Goal: Task Accomplishment & Management: Use online tool/utility

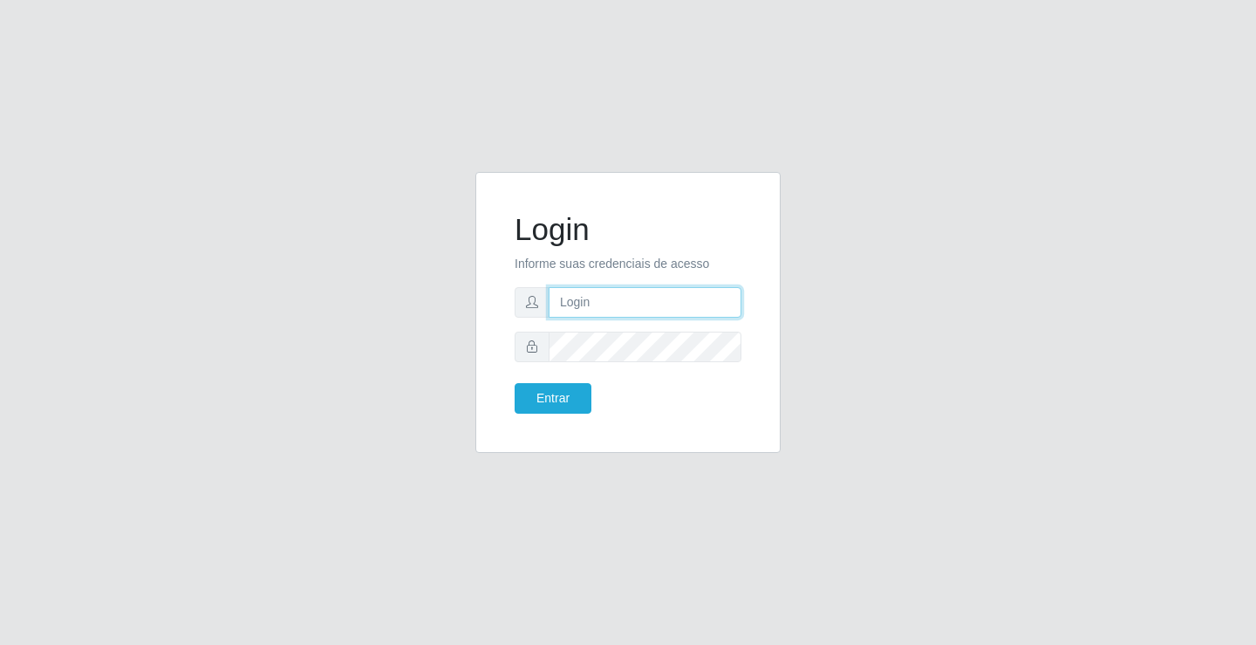
click at [590, 303] on input "text" at bounding box center [645, 302] width 193 height 31
type input "zivaneide@ideal"
click at [515, 383] on button "Entrar" at bounding box center [553, 398] width 77 height 31
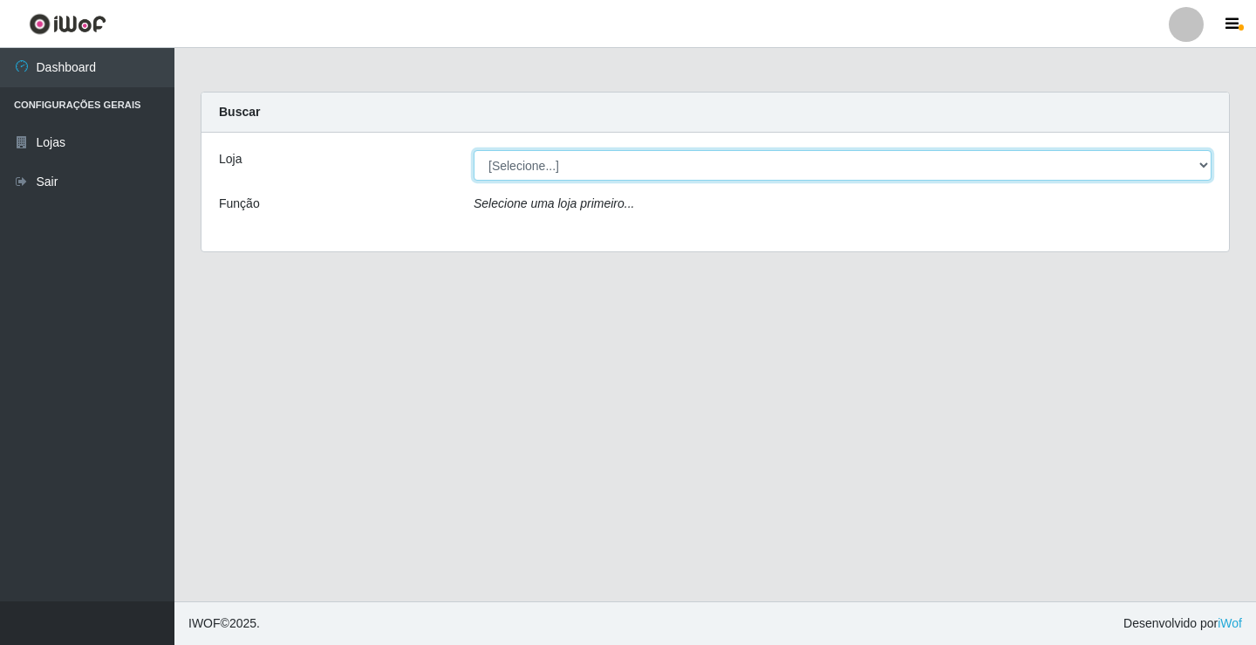
click at [1203, 166] on select "[Selecione...] Ideal - Conceição" at bounding box center [843, 165] width 738 height 31
select select "231"
click at [474, 150] on select "[Selecione...] Ideal - Conceição" at bounding box center [843, 165] width 738 height 31
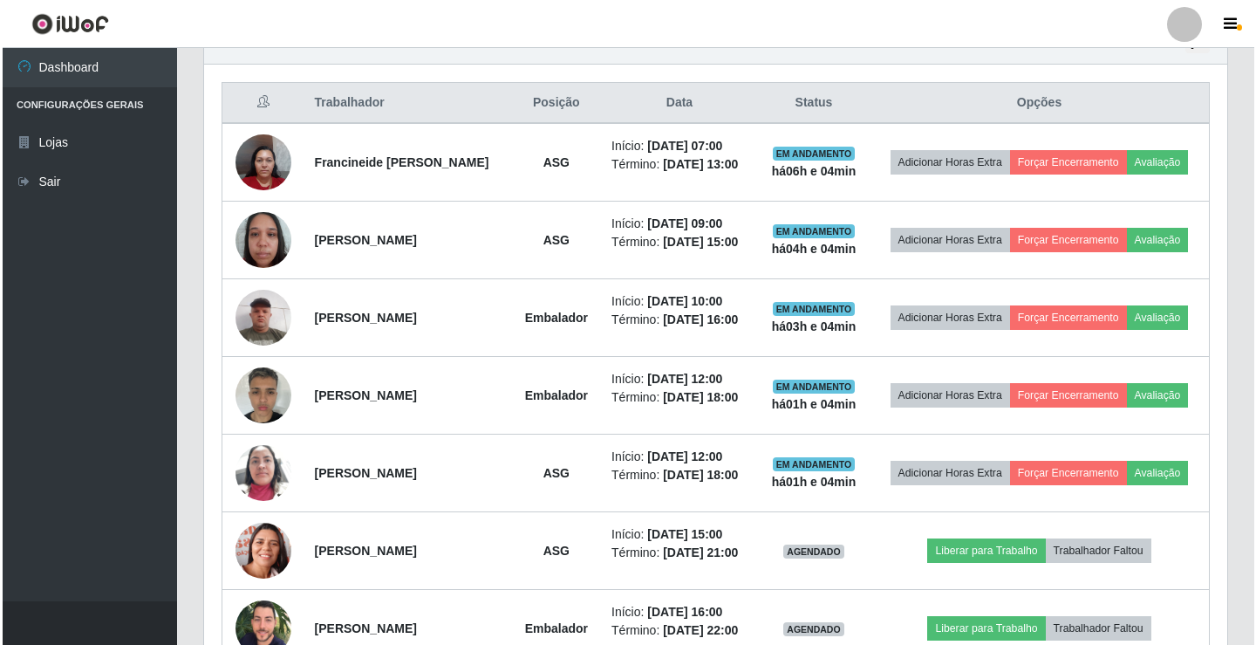
scroll to position [611, 0]
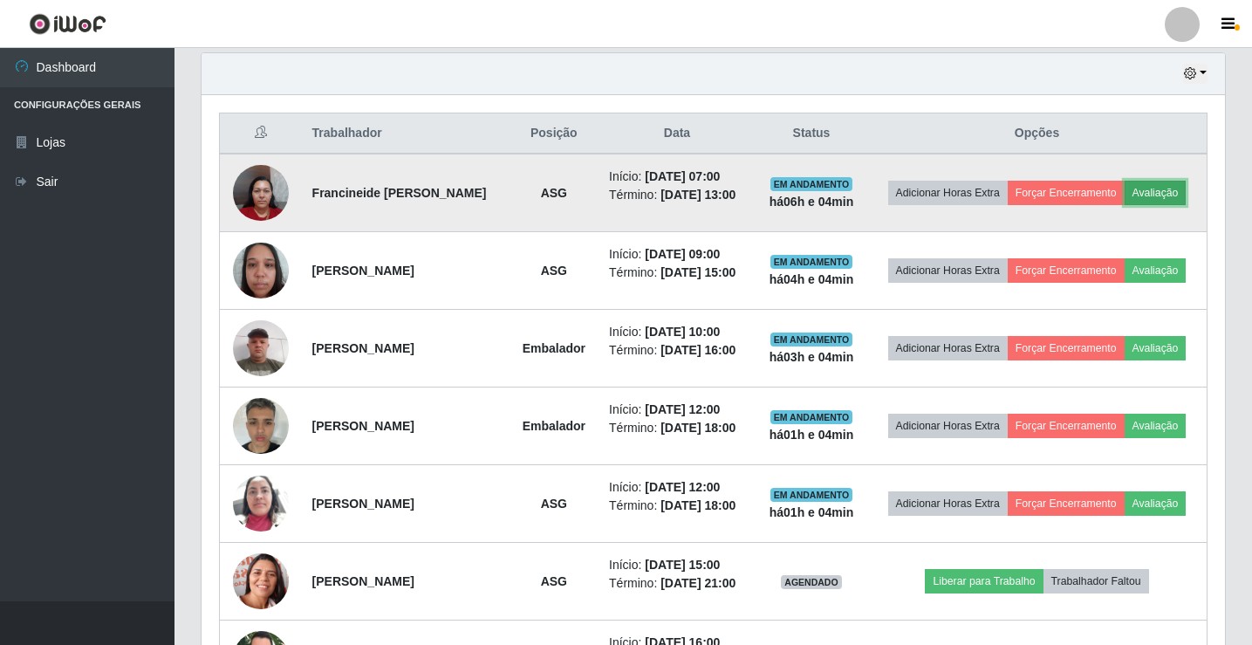
click at [1125, 205] on button "Avaliação" at bounding box center [1156, 193] width 62 height 24
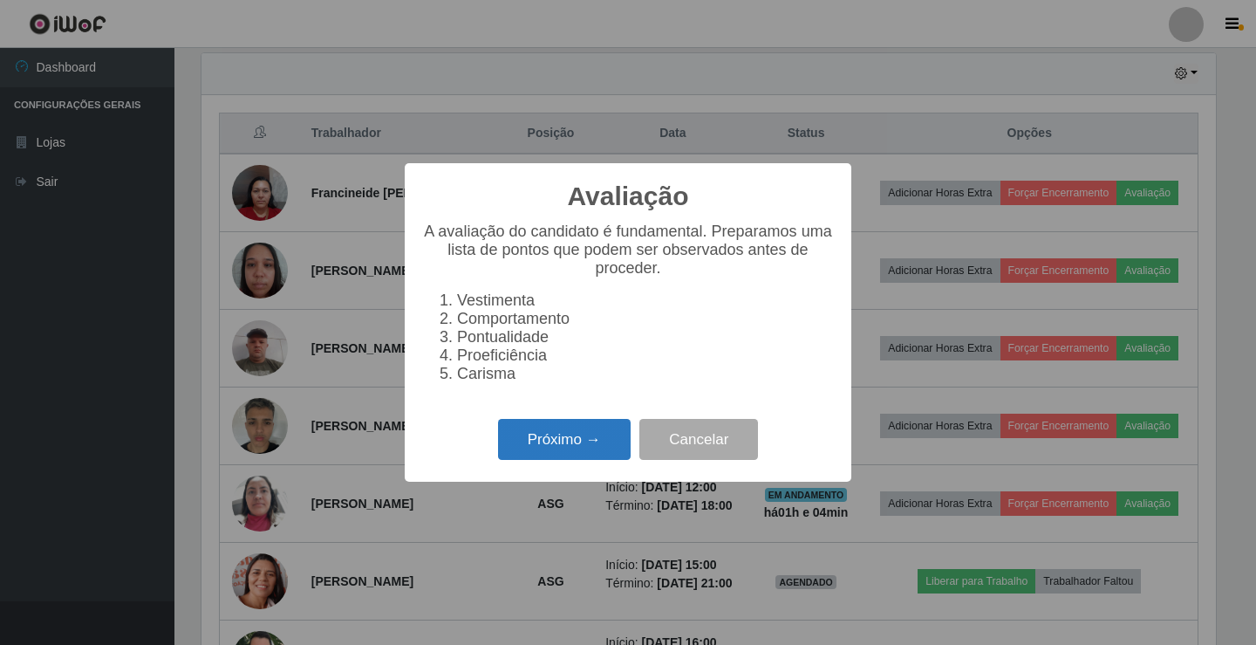
click at [575, 454] on button "Próximo →" at bounding box center [564, 439] width 133 height 41
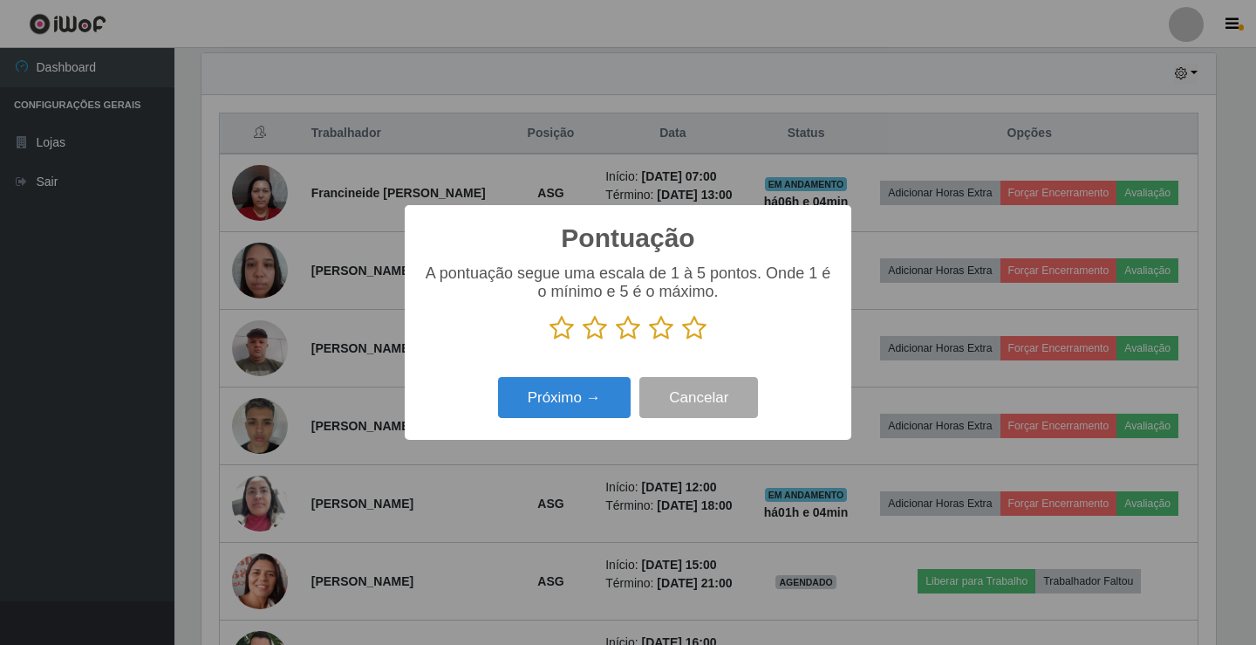
scroll to position [872024, 871371]
click at [596, 327] on icon at bounding box center [595, 328] width 24 height 26
click at [583, 341] on input "radio" at bounding box center [583, 341] width 0 height 0
click at [579, 406] on button "Próximo →" at bounding box center [564, 397] width 133 height 41
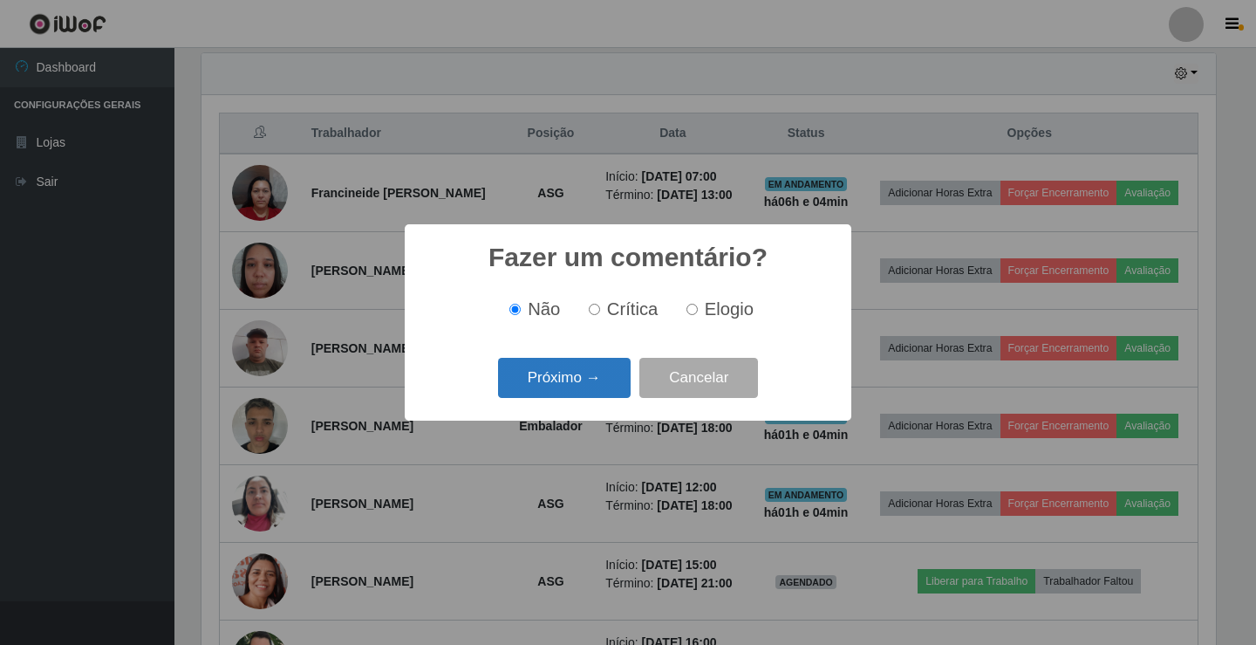
click at [578, 396] on button "Próximo →" at bounding box center [564, 378] width 133 height 41
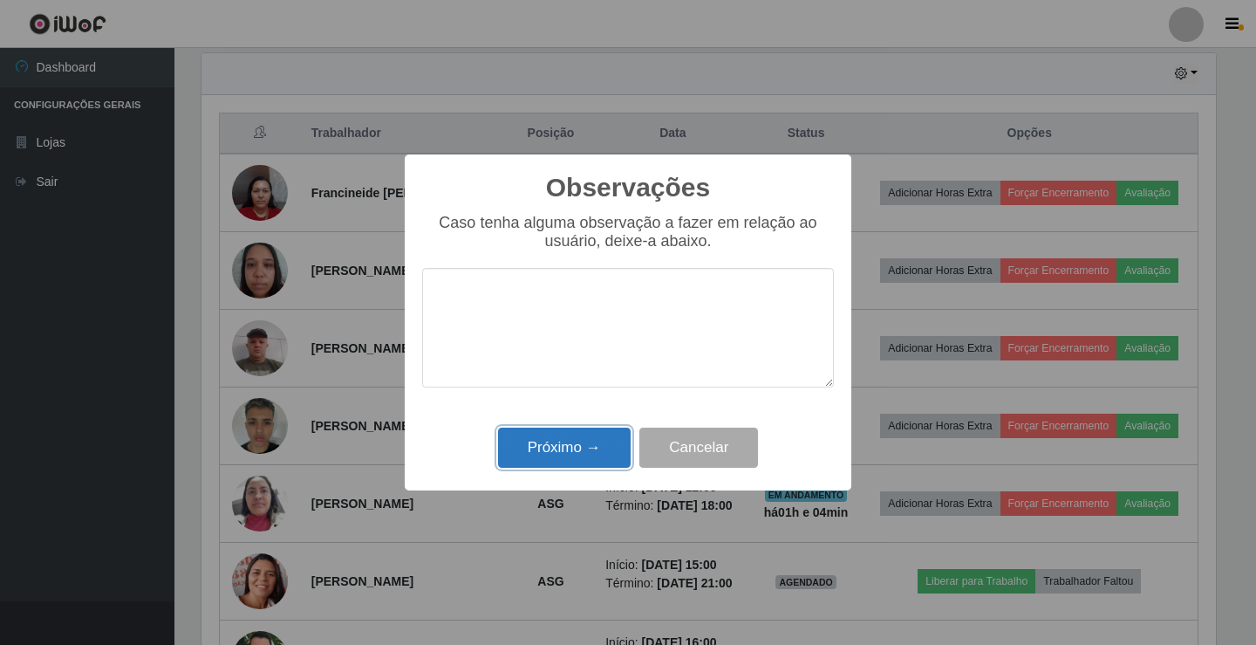
click at [573, 440] on button "Próximo →" at bounding box center [564, 447] width 133 height 41
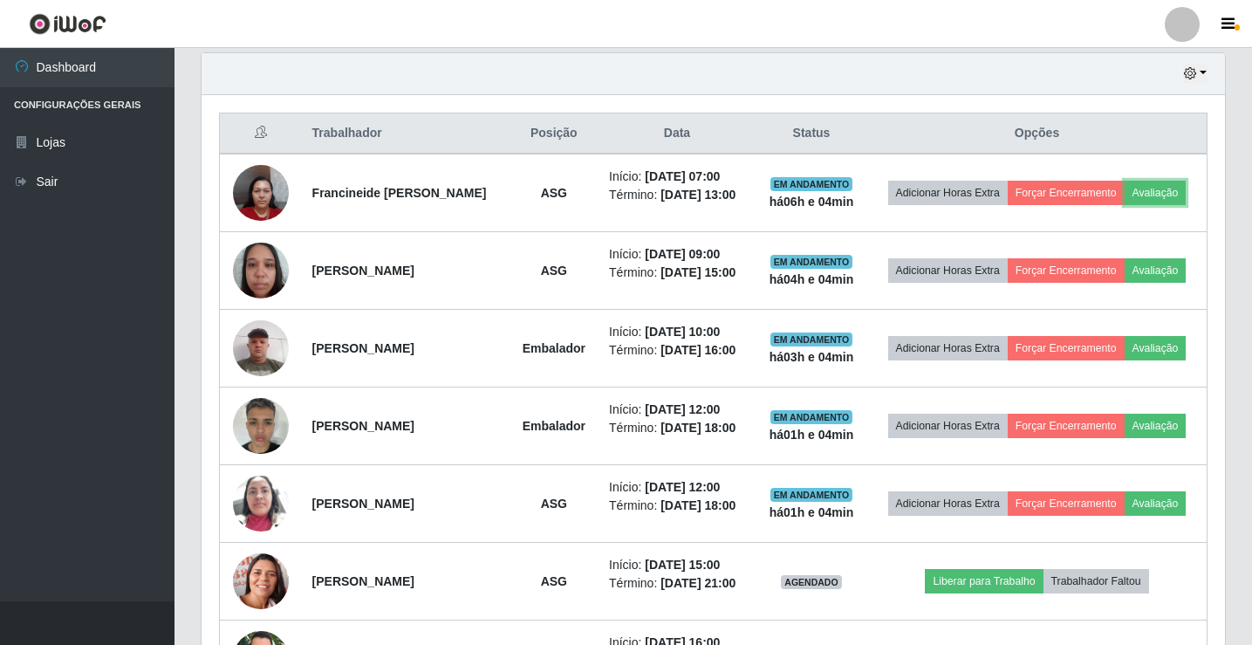
scroll to position [362, 1023]
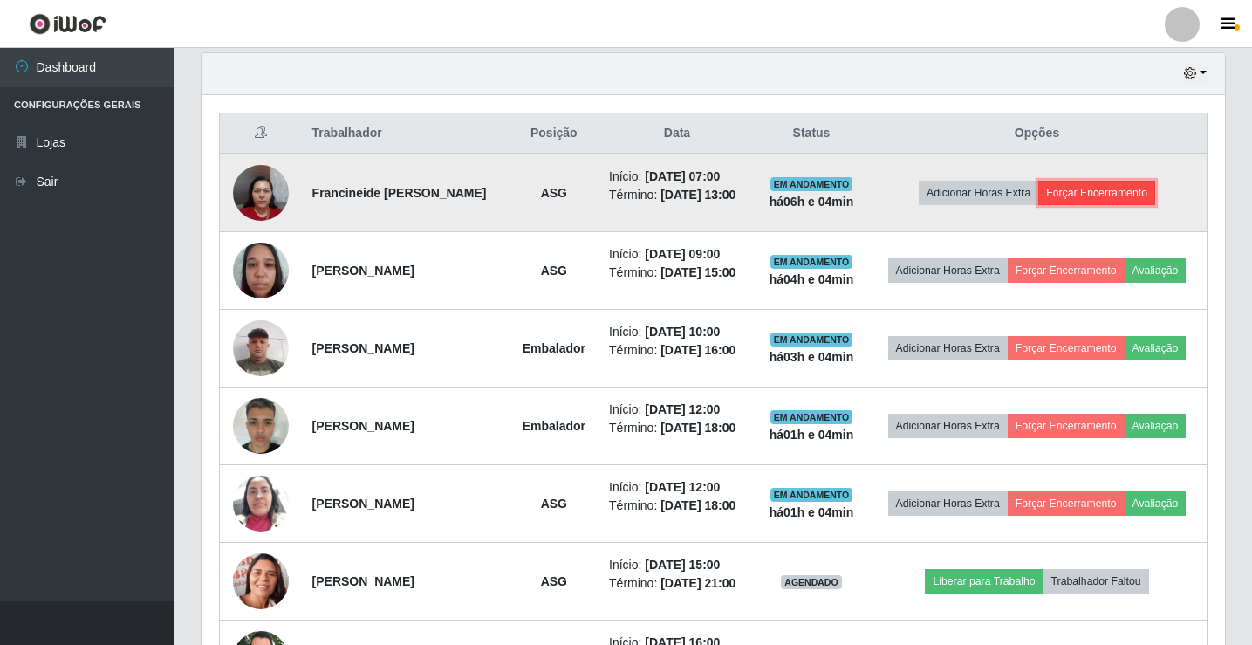
click at [1110, 200] on button "Forçar Encerramento" at bounding box center [1096, 193] width 117 height 24
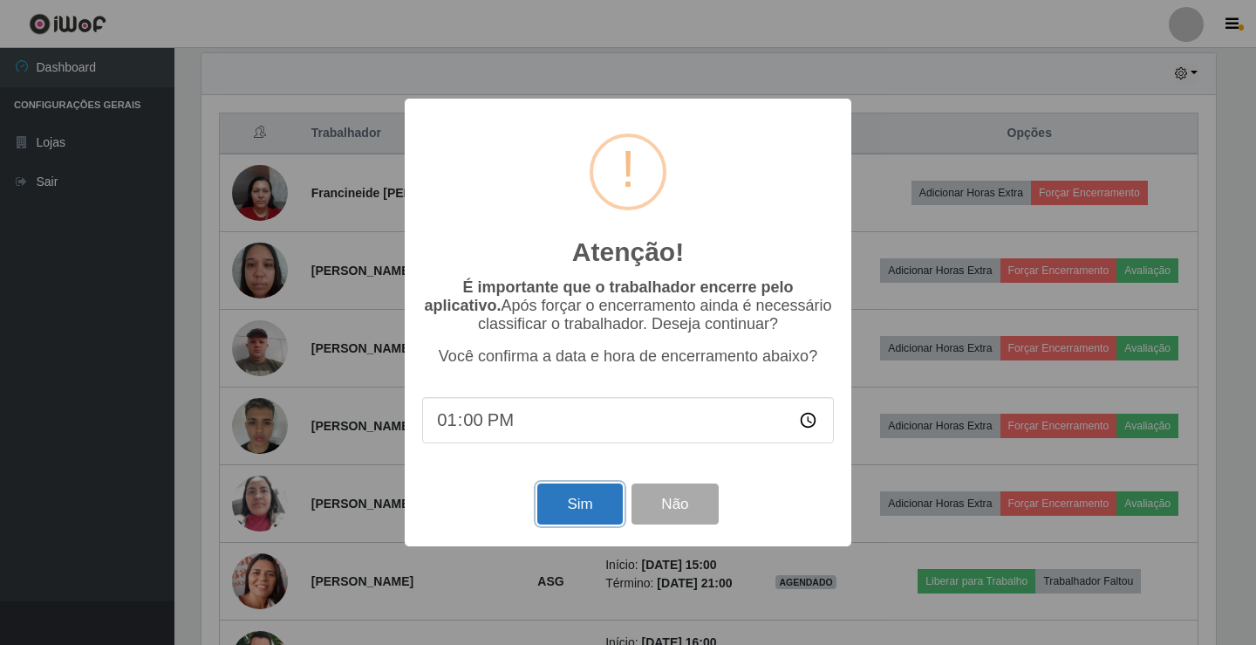
click at [574, 509] on button "Sim" at bounding box center [579, 503] width 85 height 41
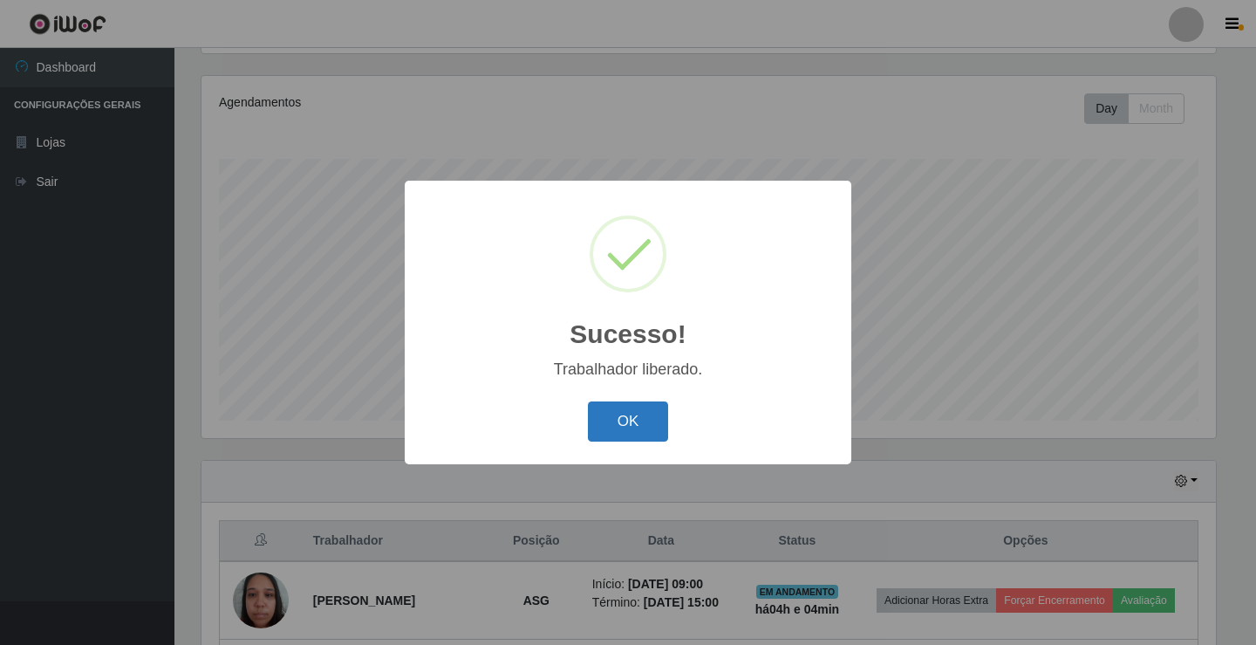
click at [646, 420] on button "OK" at bounding box center [628, 421] width 81 height 41
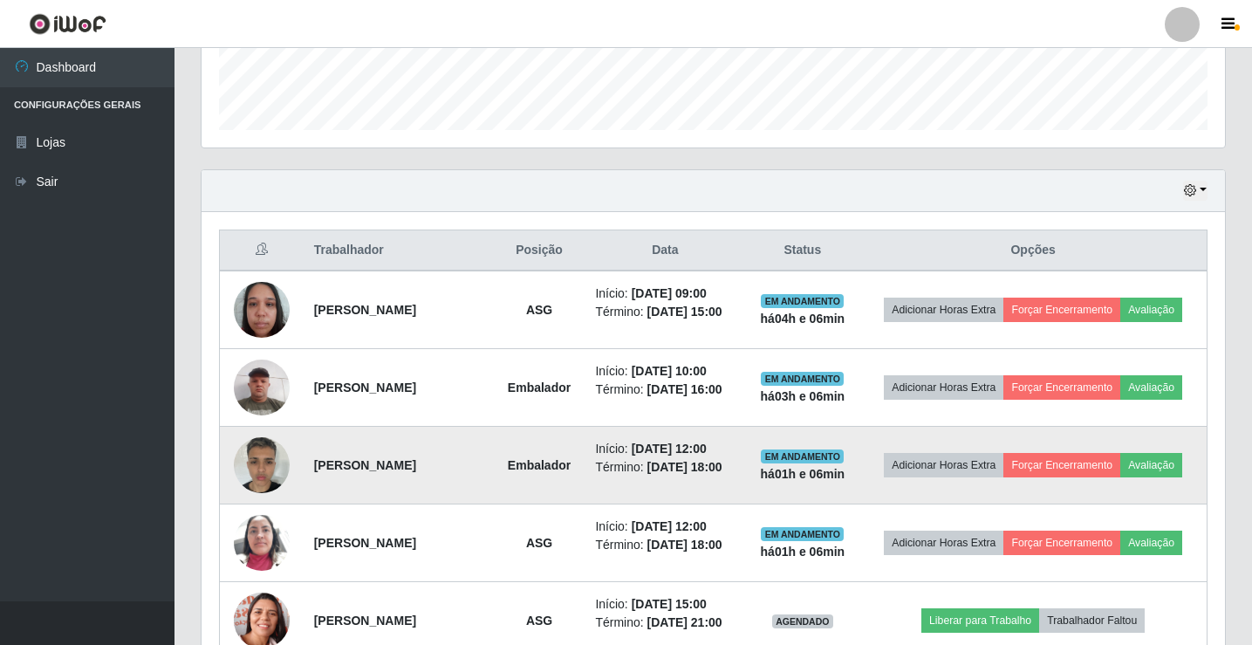
scroll to position [465, 0]
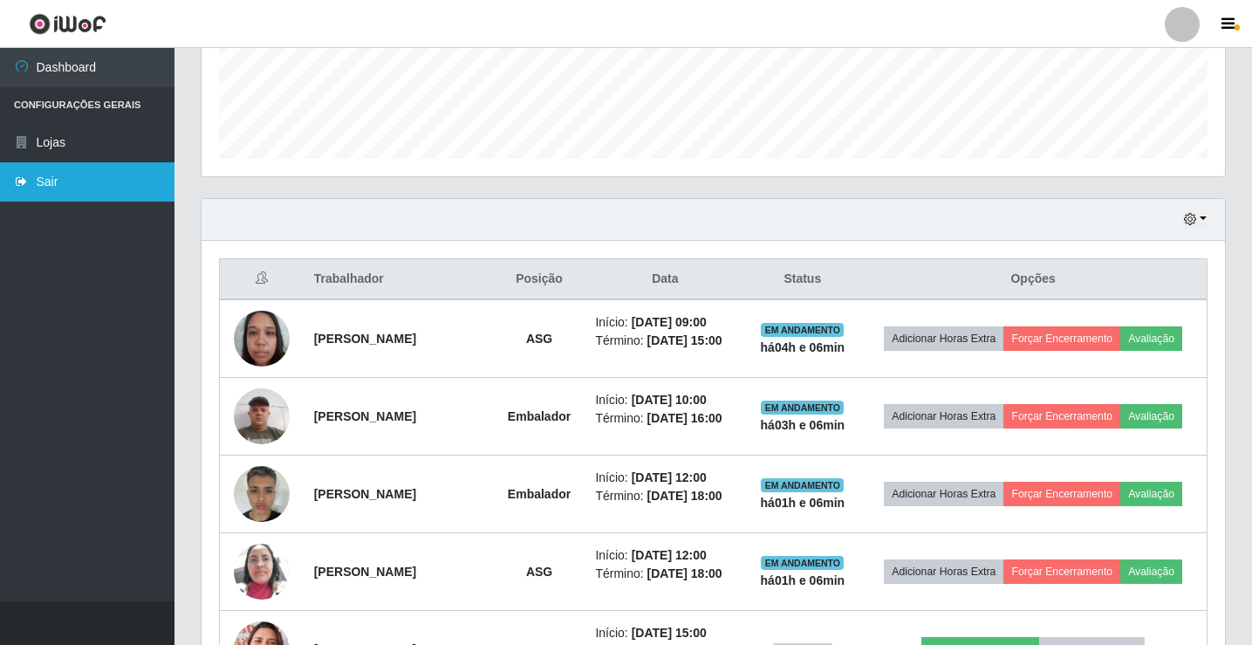
click at [44, 181] on link "Sair" at bounding box center [87, 181] width 174 height 39
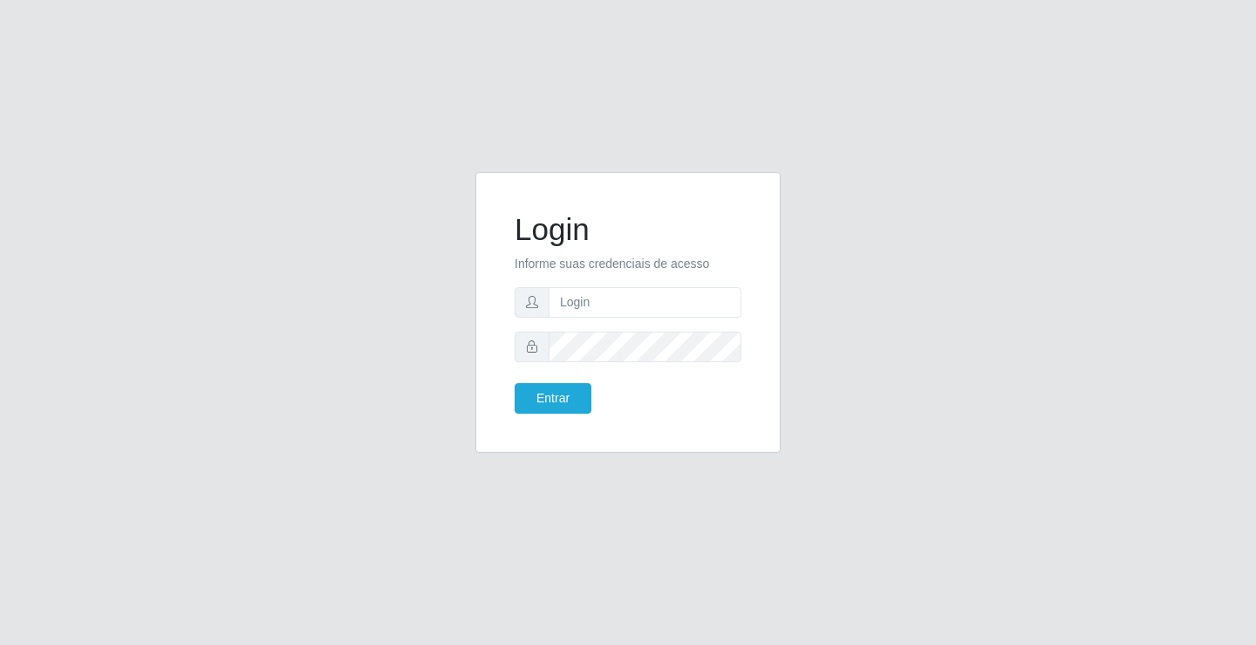
click at [1158, 441] on div "Login Informe suas credenciais de acesso Entrar" at bounding box center [628, 322] width 1256 height 645
